Goal: Information Seeking & Learning: Learn about a topic

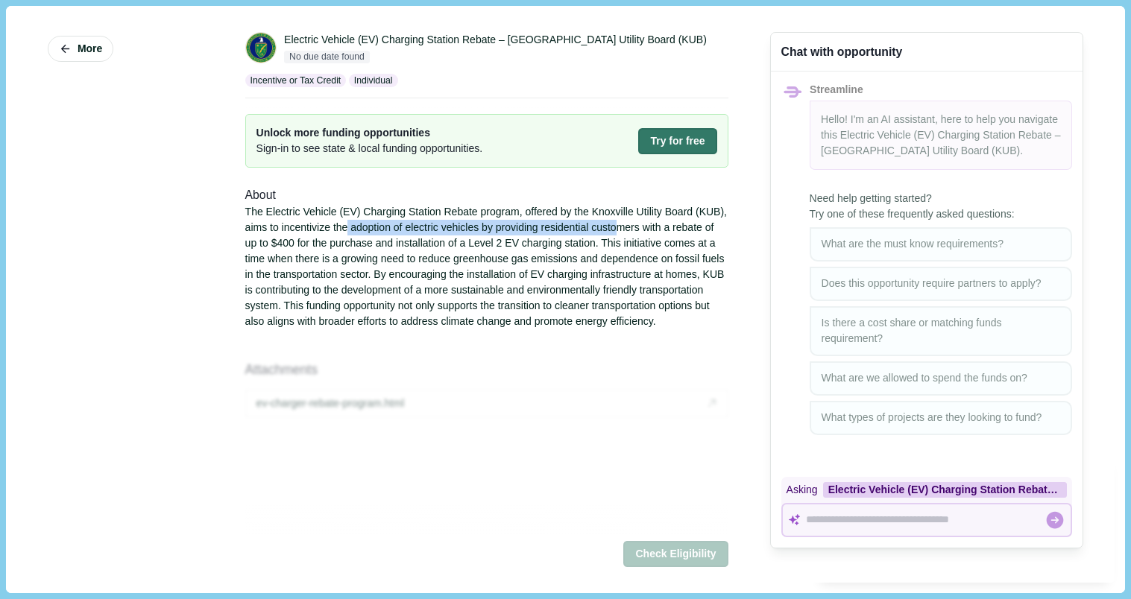
drag, startPoint x: 346, startPoint y: 227, endPoint x: 621, endPoint y: 254, distance: 276.4
click at [620, 239] on div "The Electric Vehicle (EV) Charging Station Rebate program, offered by the Knoxv…" at bounding box center [486, 266] width 483 height 125
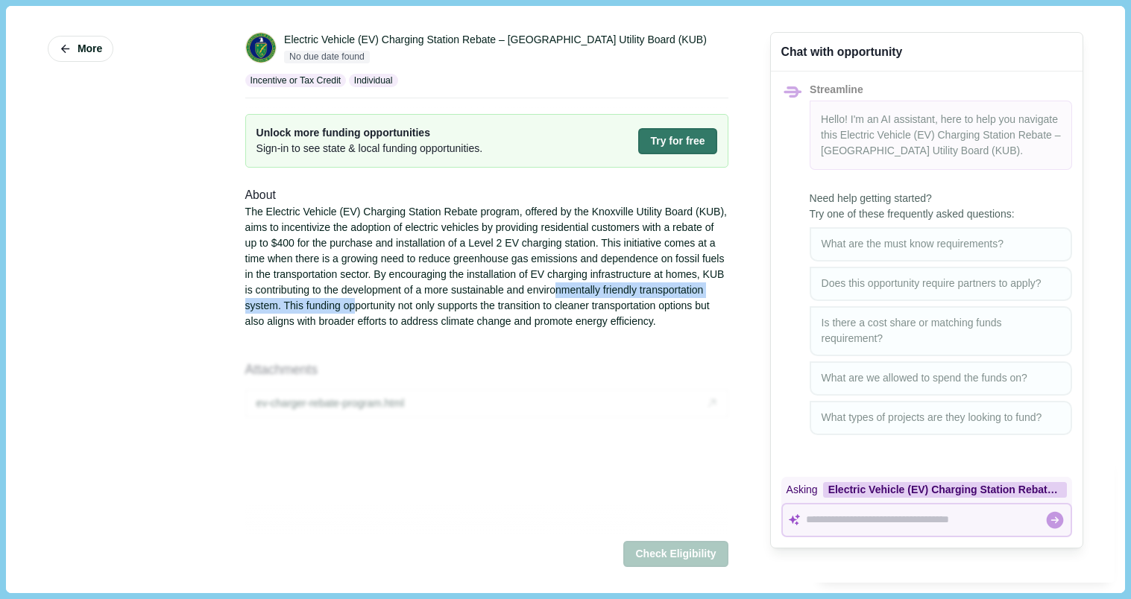
drag, startPoint x: 616, startPoint y: 297, endPoint x: 406, endPoint y: 333, distance: 212.7
click at [415, 322] on div "The Electric Vehicle (EV) Charging Station Rebate program, offered by the Knoxv…" at bounding box center [486, 266] width 483 height 125
click at [406, 330] on div "The Electric Vehicle (EV) Charging Station Rebate program, offered by the Knoxv…" at bounding box center [486, 266] width 483 height 125
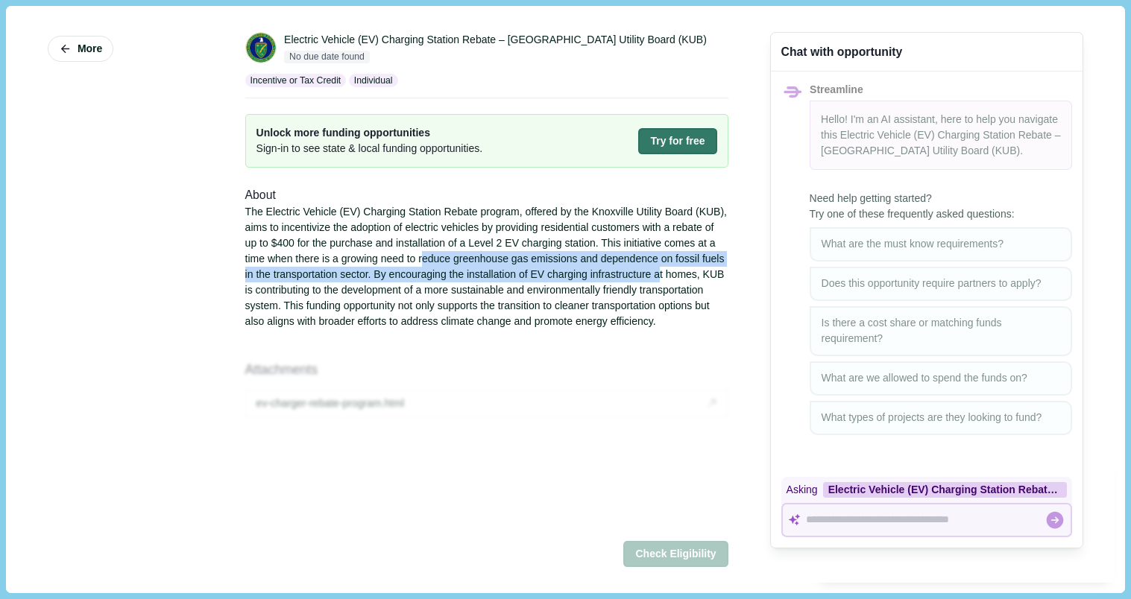
drag, startPoint x: 668, startPoint y: 272, endPoint x: 414, endPoint y: 267, distance: 254.3
click at [416, 262] on div "The Electric Vehicle (EV) Charging Station Rebate program, offered by the Knoxv…" at bounding box center [486, 266] width 483 height 125
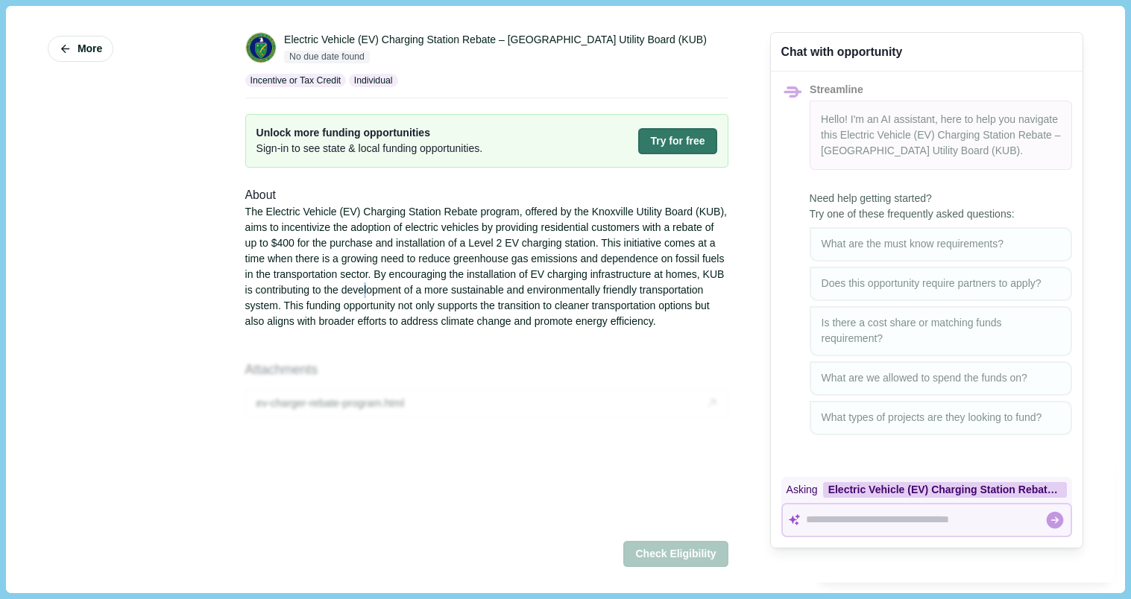
drag, startPoint x: 425, startPoint y: 286, endPoint x: 433, endPoint y: 292, distance: 9.7
click at [425, 287] on div "The Electric Vehicle (EV) Charging Station Rebate program, offered by the Knoxv…" at bounding box center [486, 266] width 483 height 125
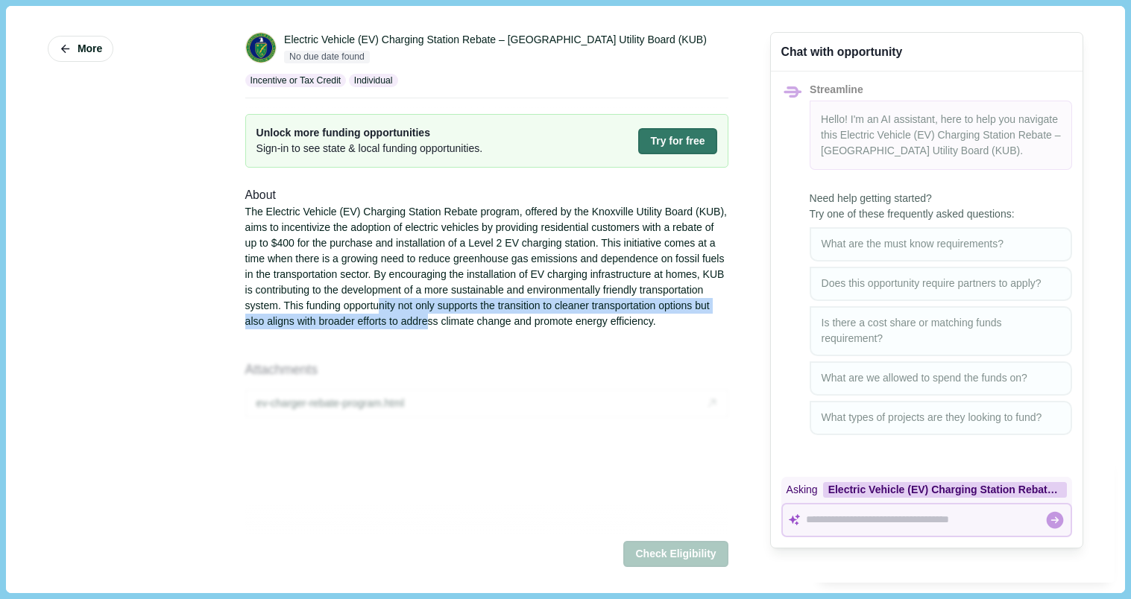
drag, startPoint x: 473, startPoint y: 312, endPoint x: 574, endPoint y: 317, distance: 101.5
click at [553, 321] on div "The Electric Vehicle (EV) Charging Station Rebate program, offered by the Knoxv…" at bounding box center [486, 266] width 483 height 125
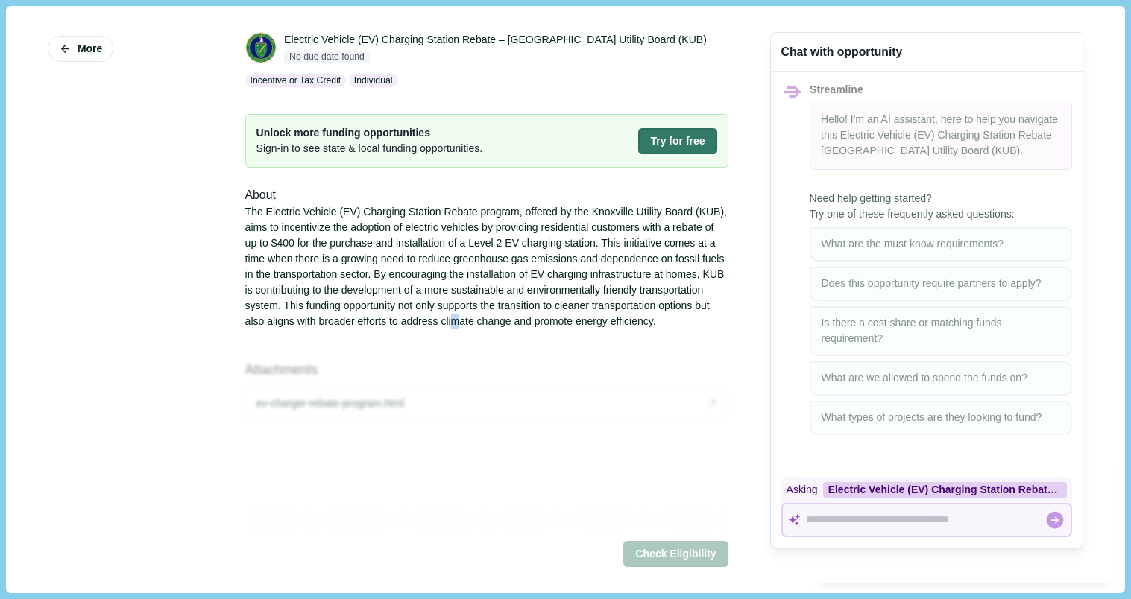
drag, startPoint x: 583, startPoint y: 316, endPoint x: 646, endPoint y: 230, distance: 106.2
click at [588, 309] on div "The Electric Vehicle (EV) Charging Station Rebate program, offered by the Knoxv…" at bounding box center [486, 266] width 483 height 125
